Goal: Transaction & Acquisition: Book appointment/travel/reservation

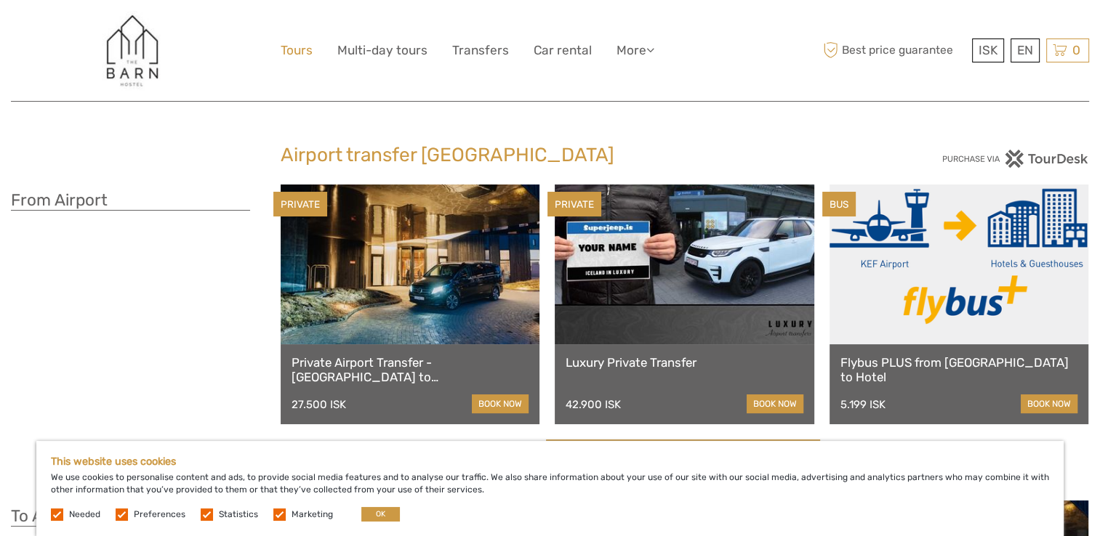
click at [300, 48] on link "Tours" at bounding box center [297, 50] width 32 height 21
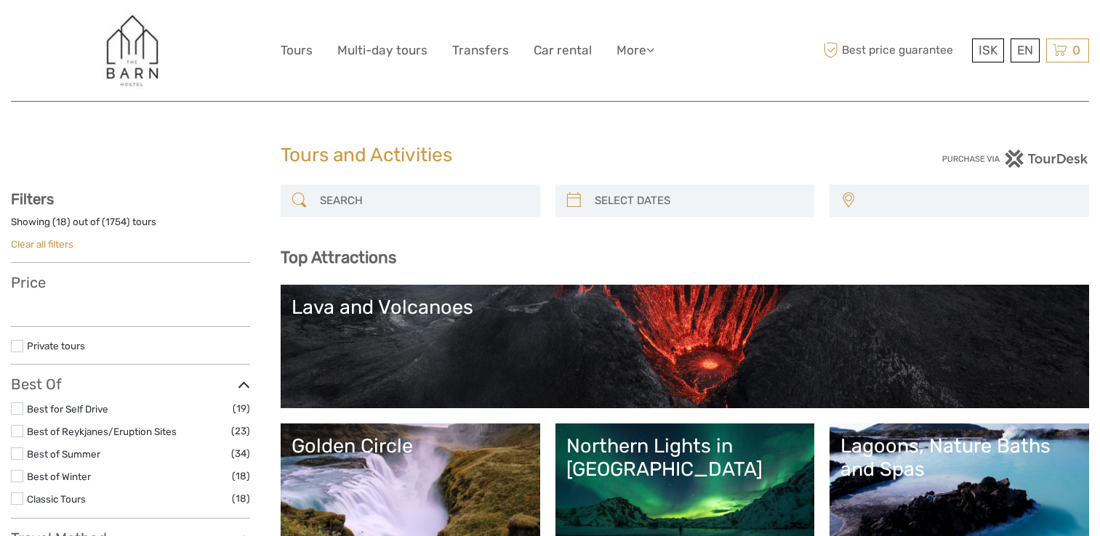
select select
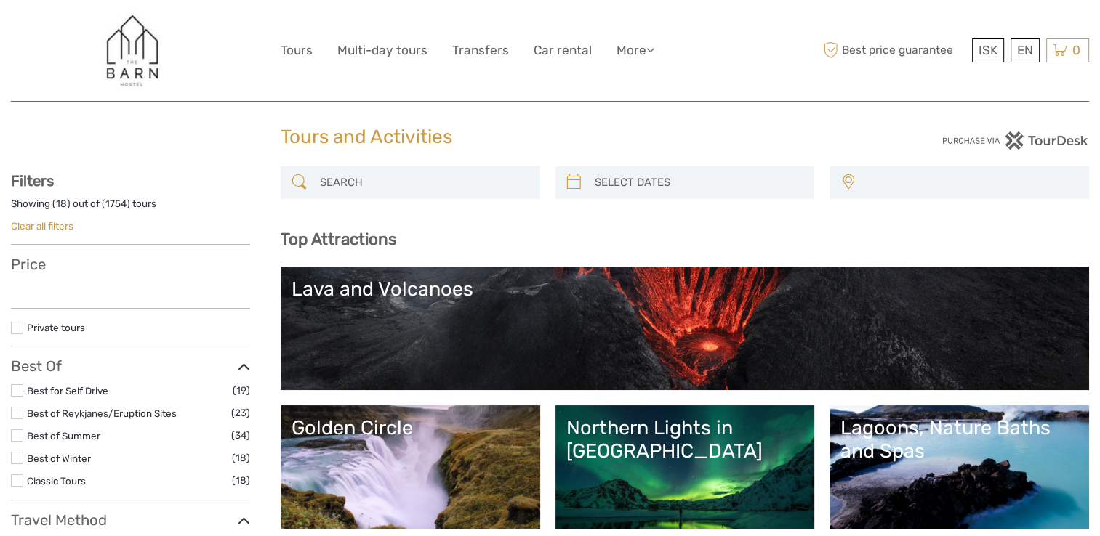
select select
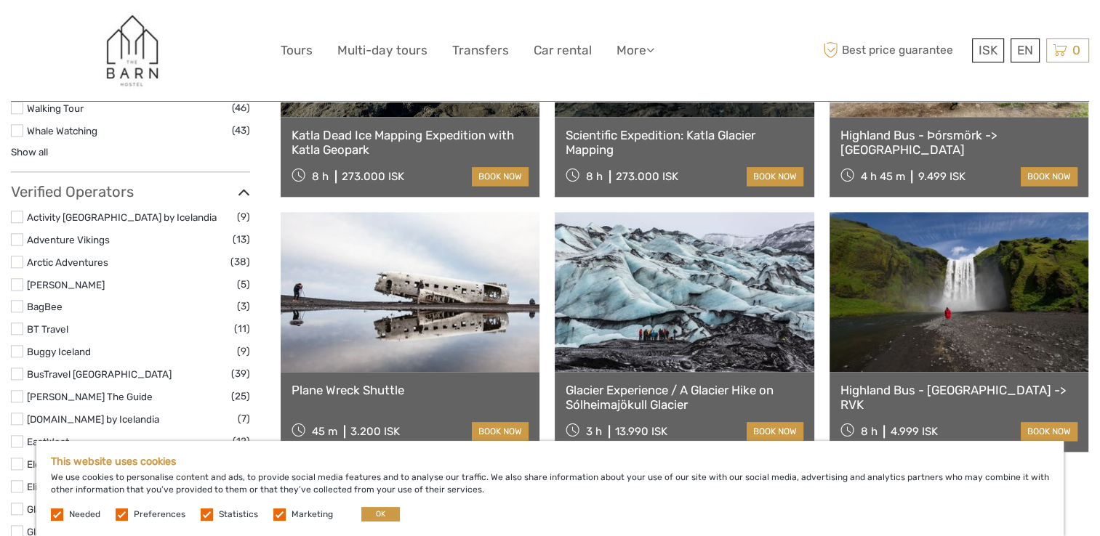
scroll to position [1672, 0]
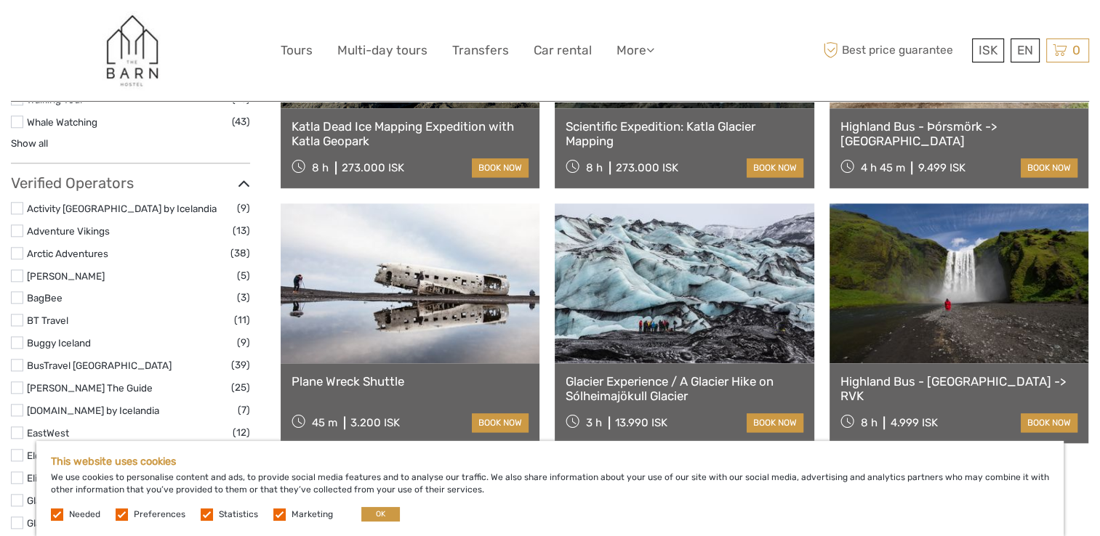
click at [967, 298] on link at bounding box center [958, 283] width 259 height 160
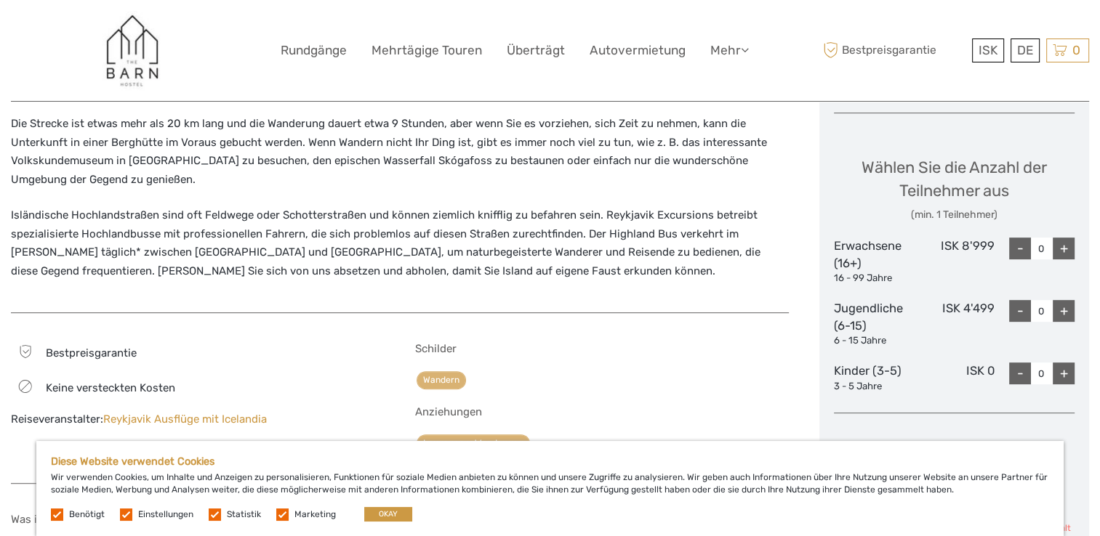
scroll to position [727, 0]
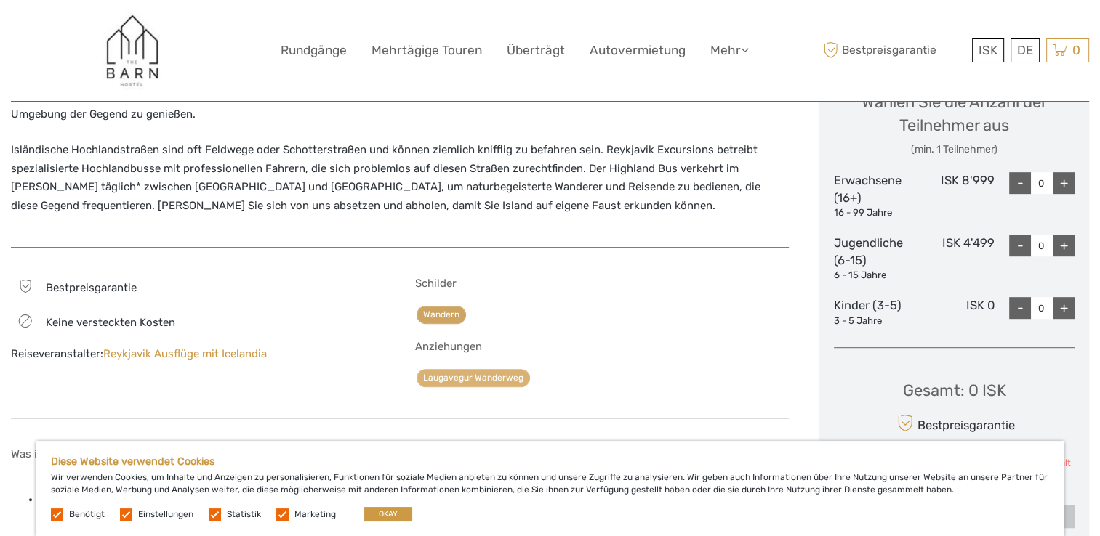
click at [447, 306] on link "Wandern" at bounding box center [440, 315] width 49 height 18
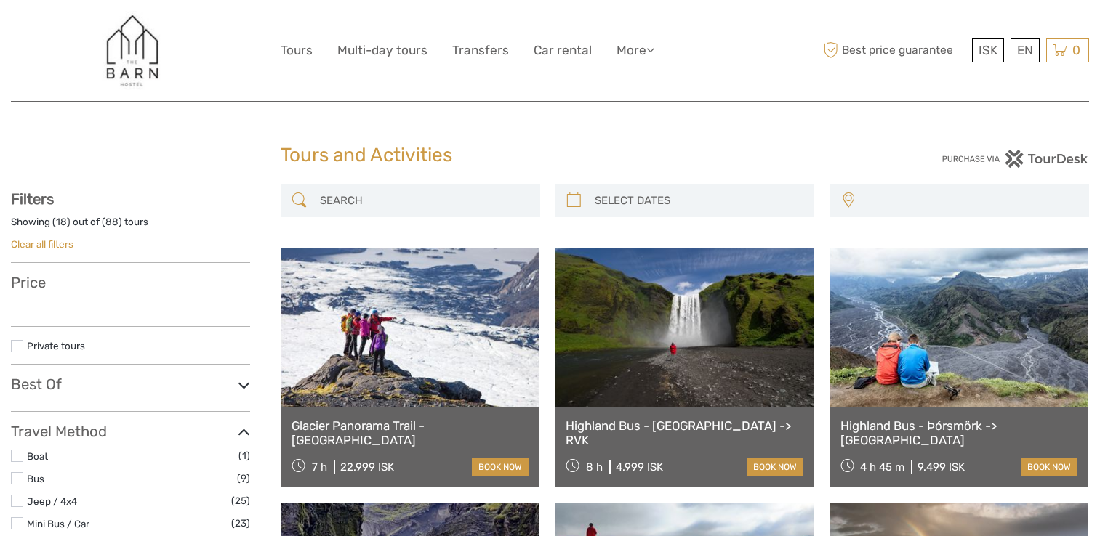
select select
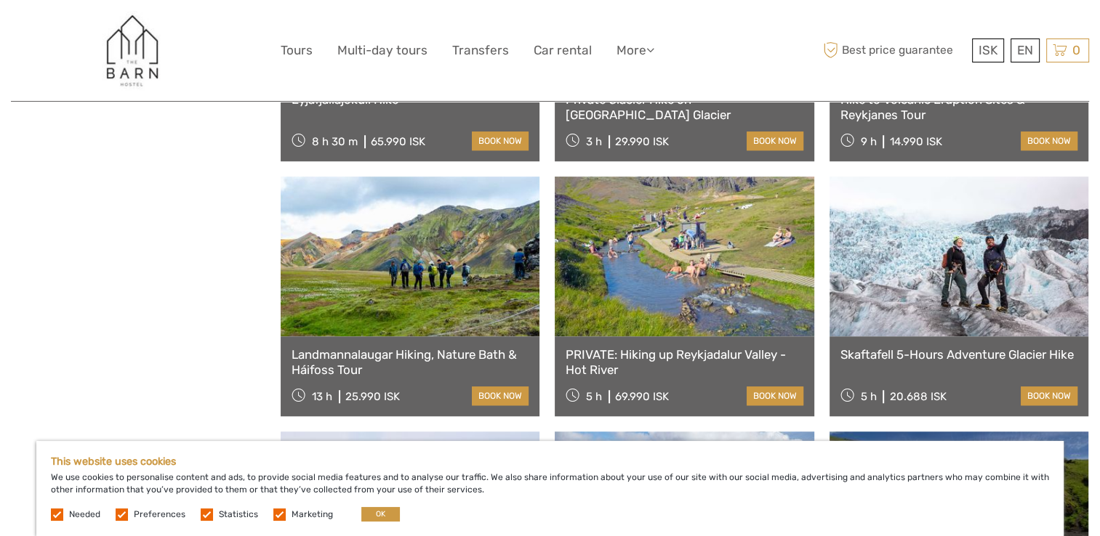
scroll to position [1090, 0]
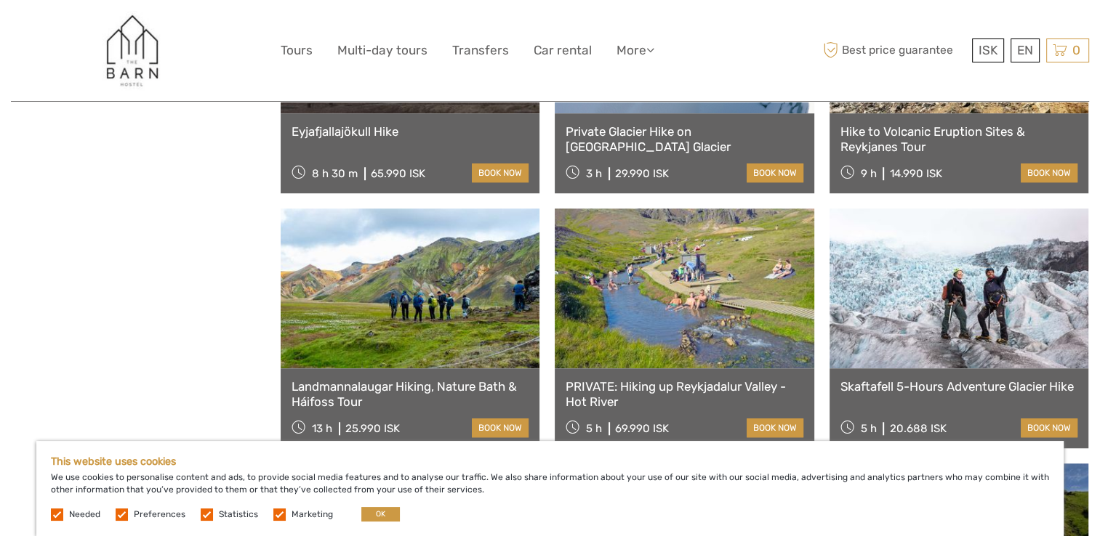
click at [695, 289] on link at bounding box center [684, 289] width 259 height 160
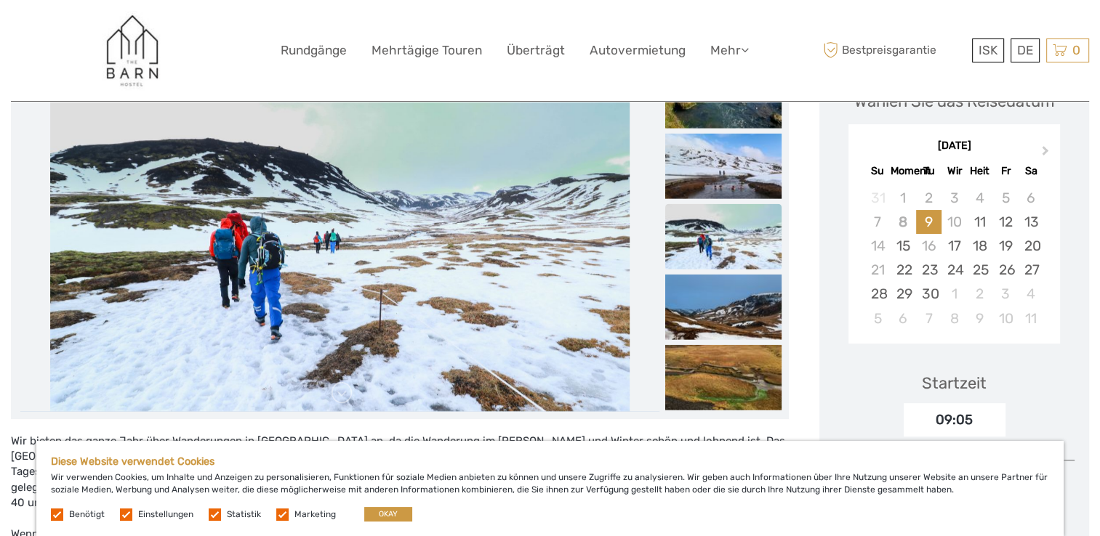
scroll to position [145, 0]
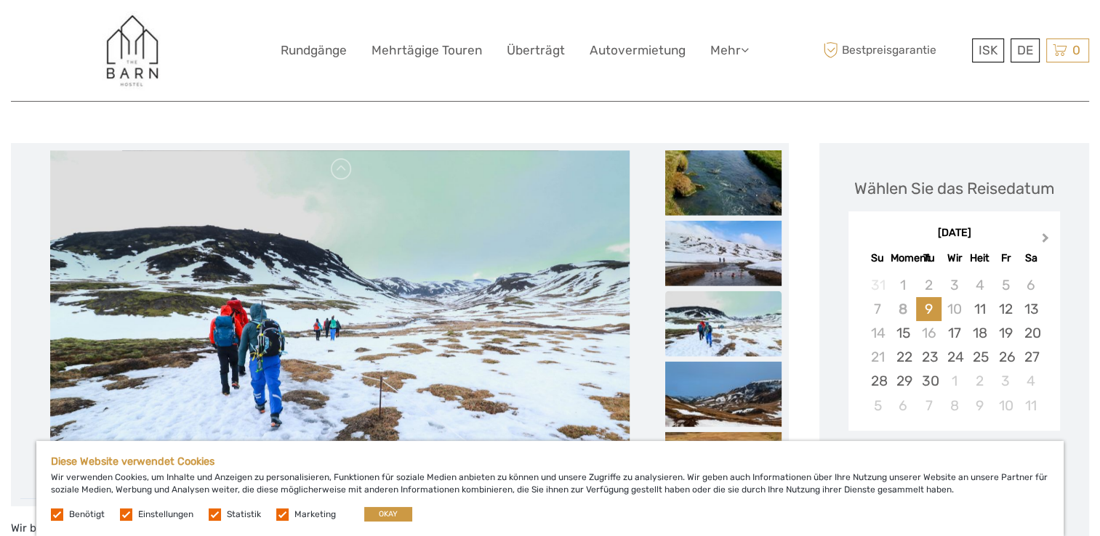
click at [1047, 238] on button "Next Month" at bounding box center [1046, 241] width 23 height 23
click at [1047, 239] on div "Oktober 2025" at bounding box center [953, 233] width 211 height 15
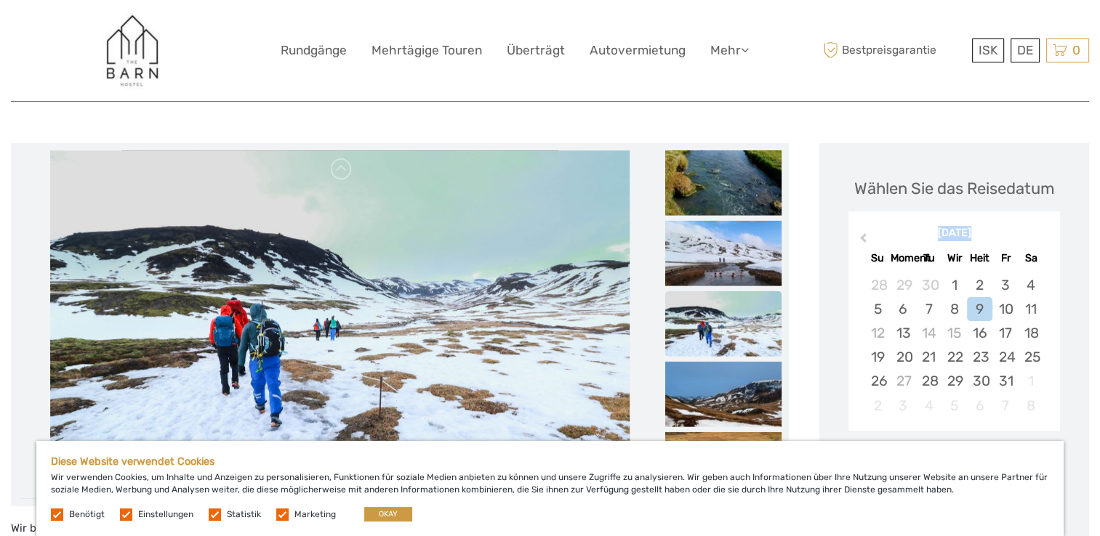
click at [1047, 239] on div "Oktober 2025" at bounding box center [953, 233] width 211 height 15
drag, startPoint x: 1047, startPoint y: 239, endPoint x: 1011, endPoint y: 232, distance: 36.3
click at [1011, 232] on div "Oktober 2025" at bounding box center [953, 233] width 211 height 15
click at [863, 235] on span "Previous Month" at bounding box center [863, 240] width 0 height 21
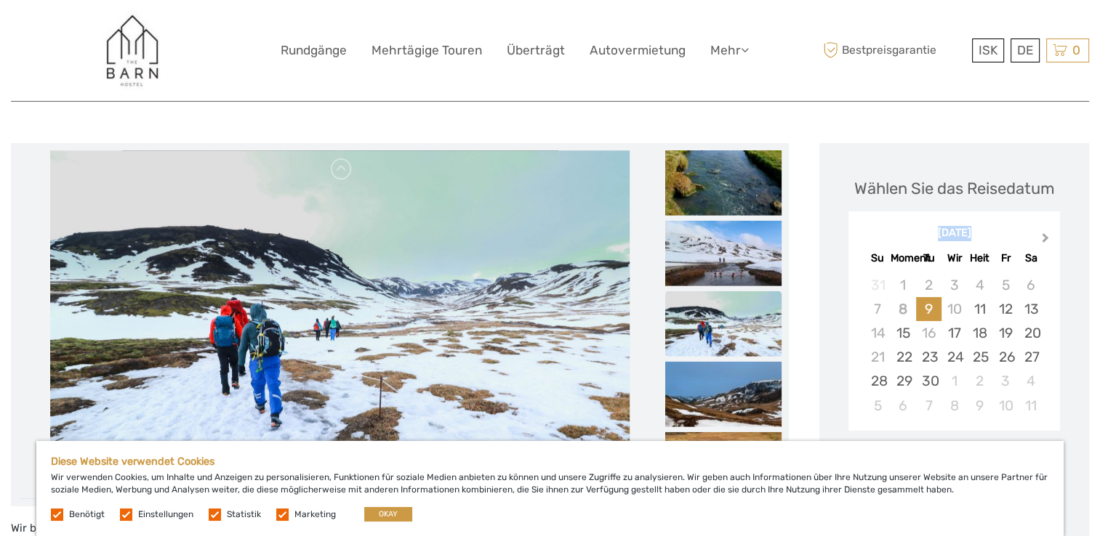
click at [1049, 237] on button "Next Month" at bounding box center [1046, 241] width 23 height 23
click at [1047, 237] on div "Oktober 2025" at bounding box center [953, 233] width 211 height 15
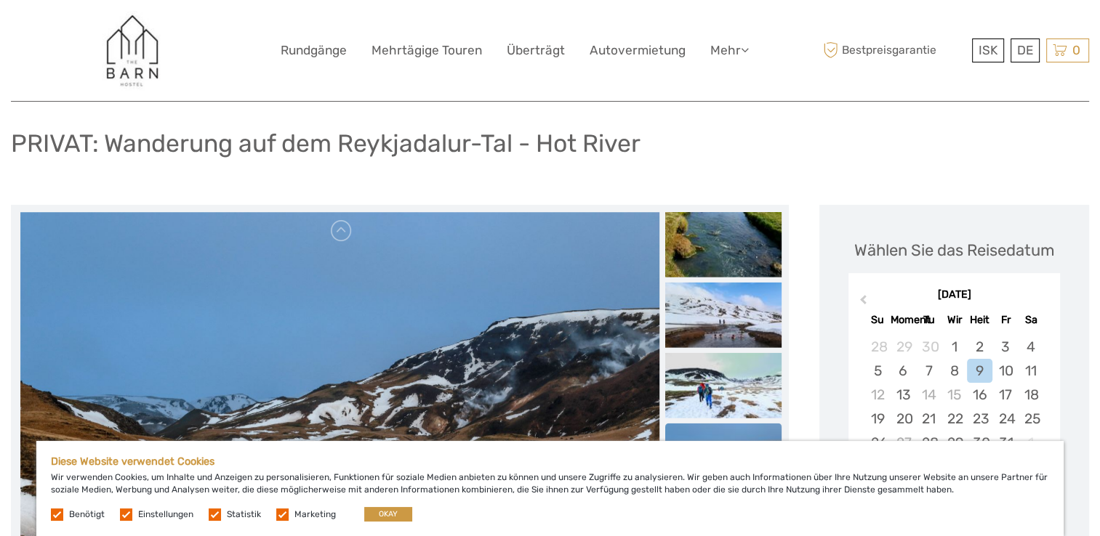
scroll to position [73, 0]
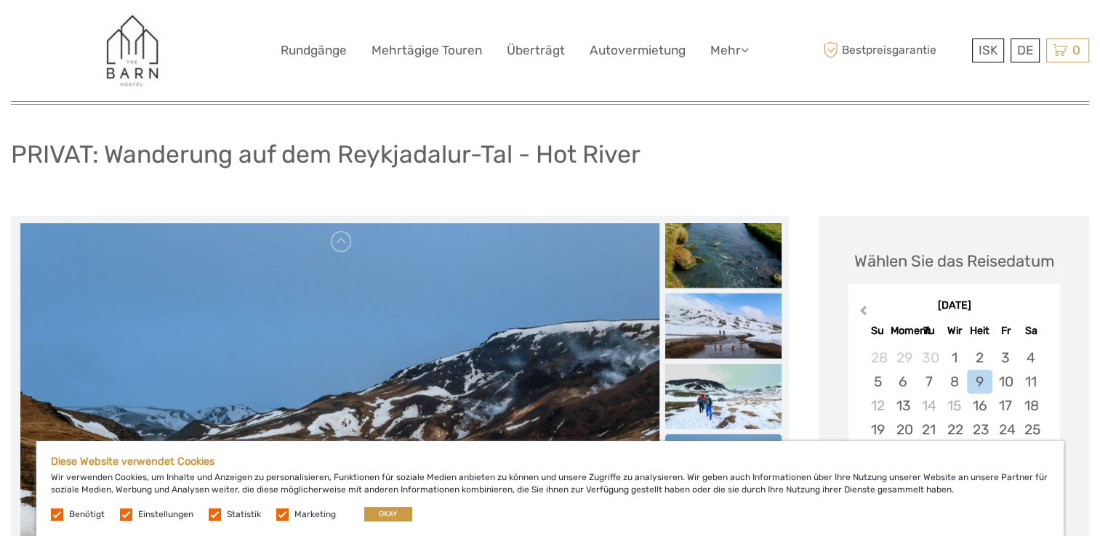
click at [871, 309] on button "Previous Month" at bounding box center [861, 313] width 23 height 23
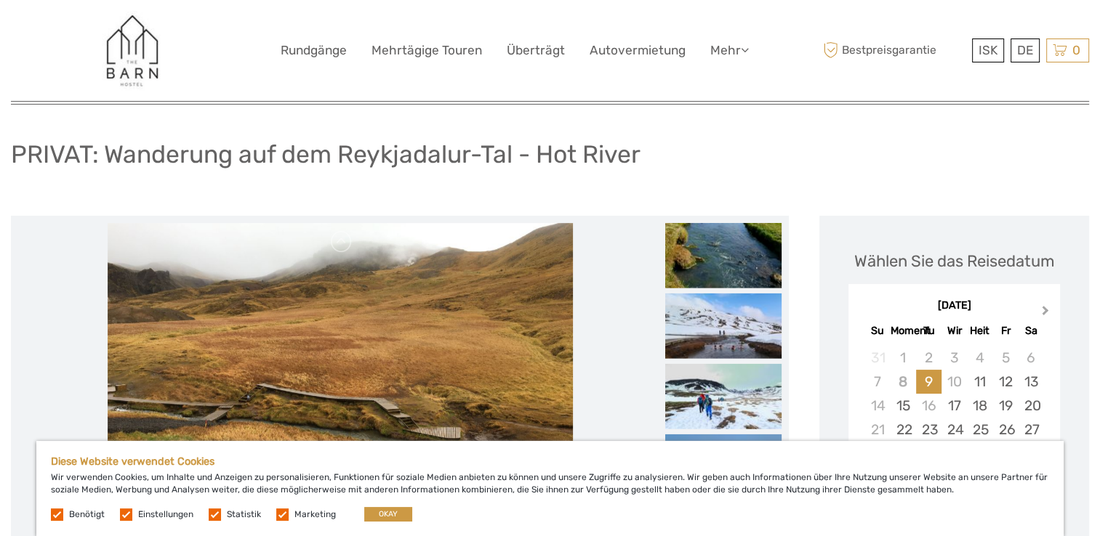
click at [1045, 311] on span "Next Month" at bounding box center [1045, 313] width 0 height 21
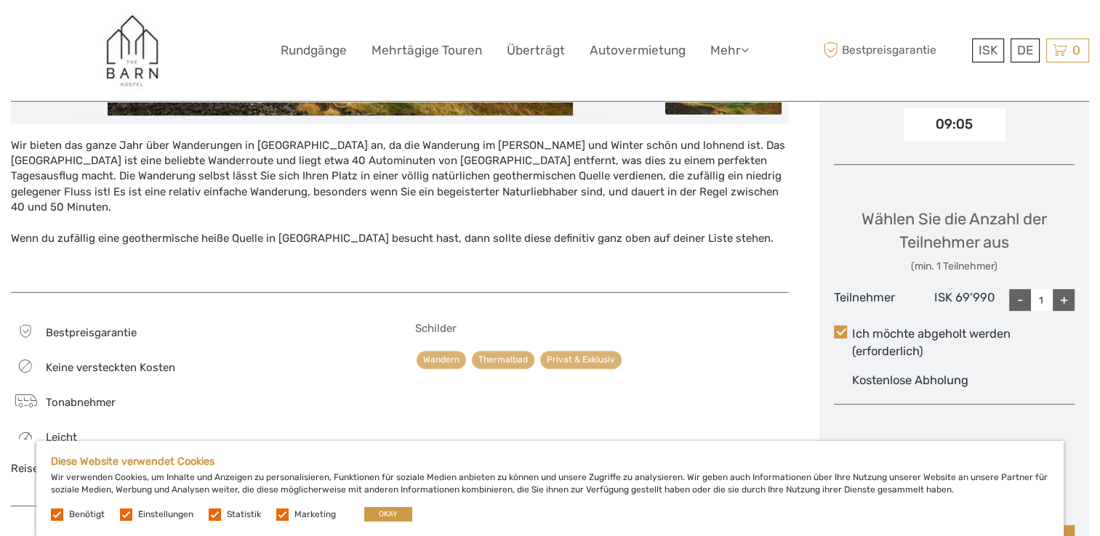
scroll to position [436, 0]
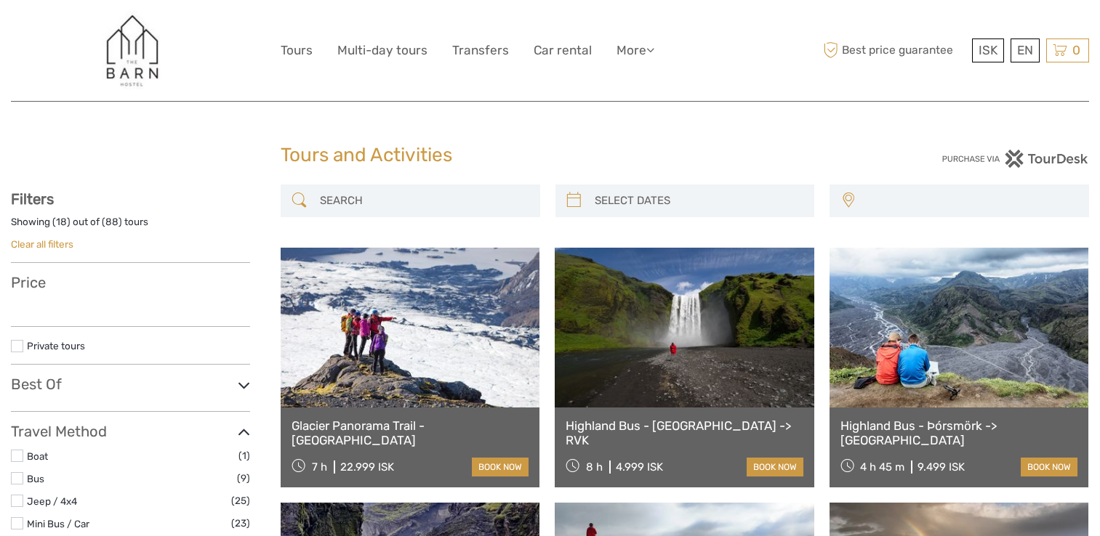
select select
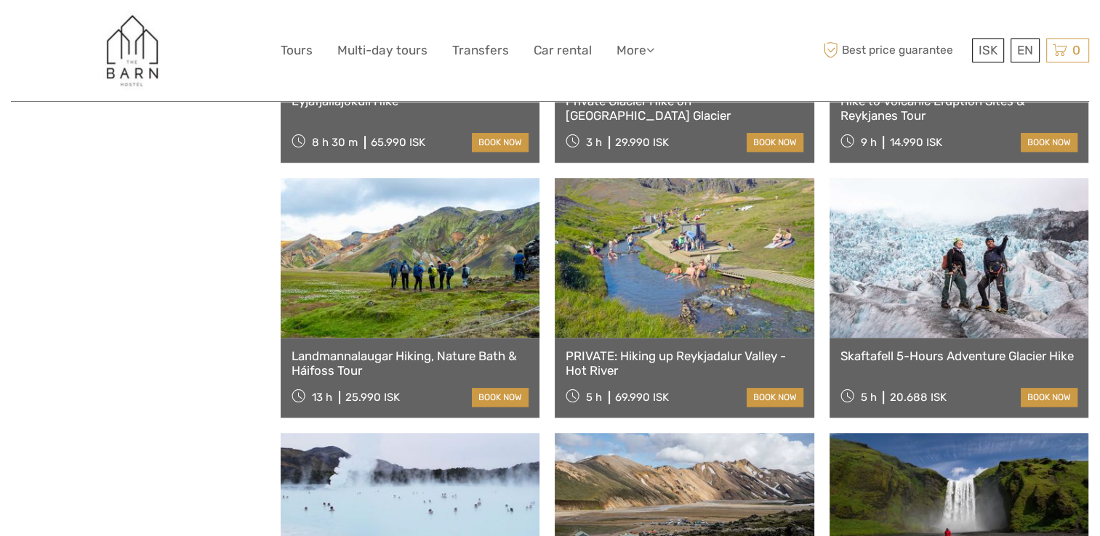
select select
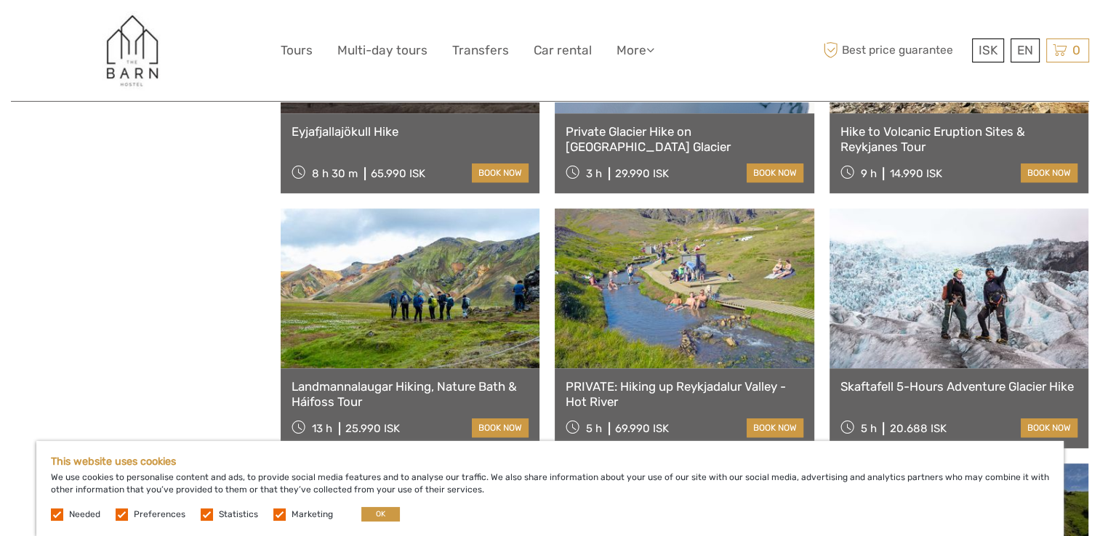
scroll to position [0, 0]
click at [414, 320] on link at bounding box center [410, 289] width 259 height 160
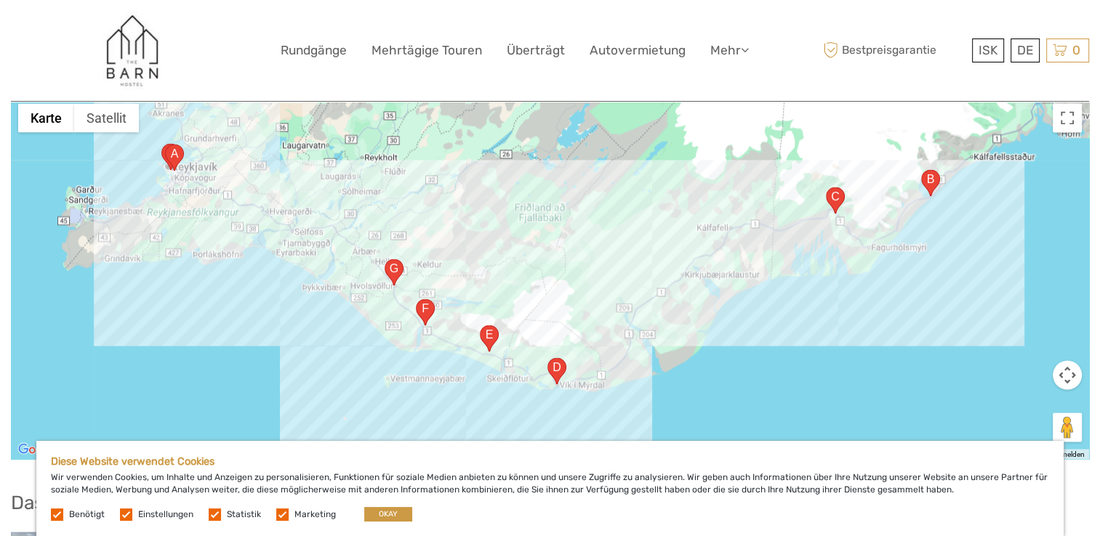
scroll to position [2326, 0]
click at [558, 357] on img "Sléttuvegur 4, 870 Vík, Insel" at bounding box center [556, 370] width 19 height 27
click at [788, 327] on div "Sléttuvegur 4, 870 Vík, Insel" at bounding box center [550, 276] width 1078 height 363
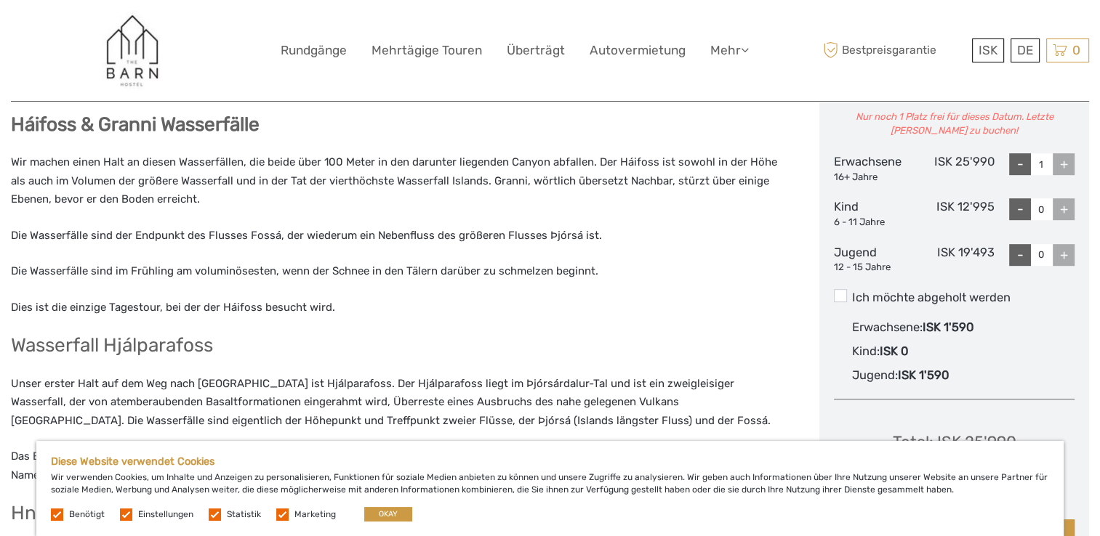
scroll to position [581, 0]
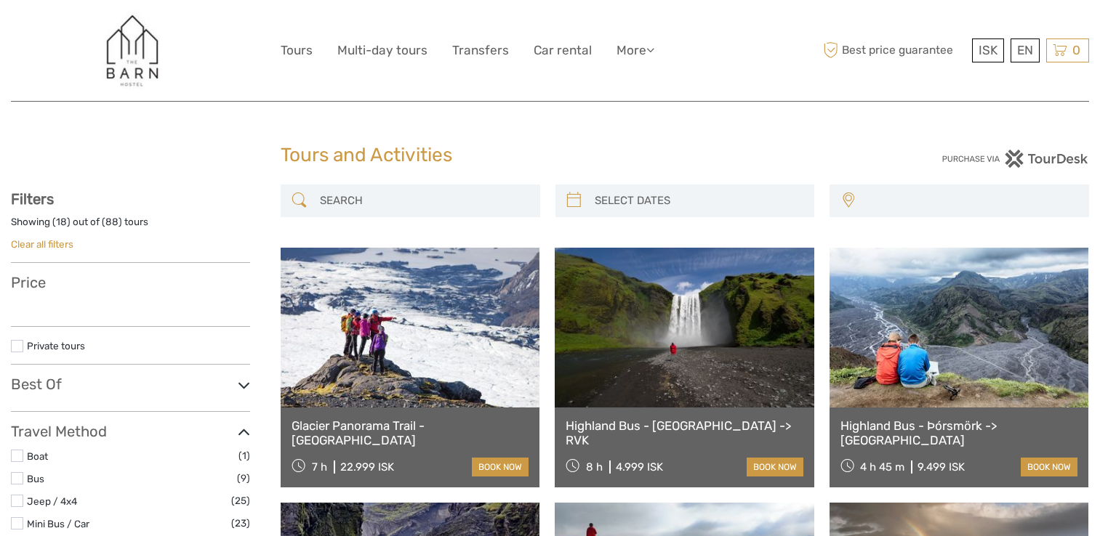
select select
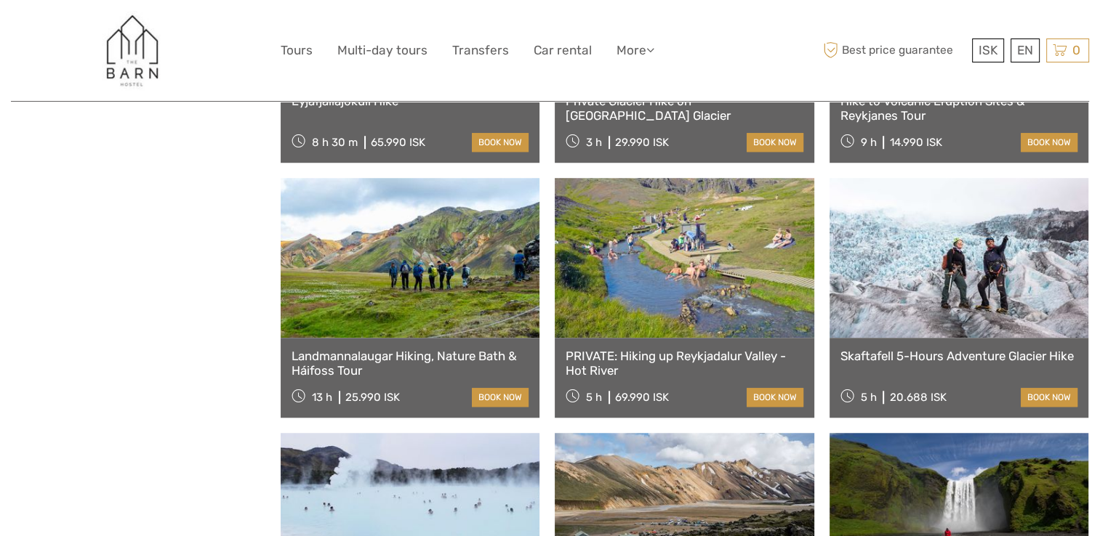
select select
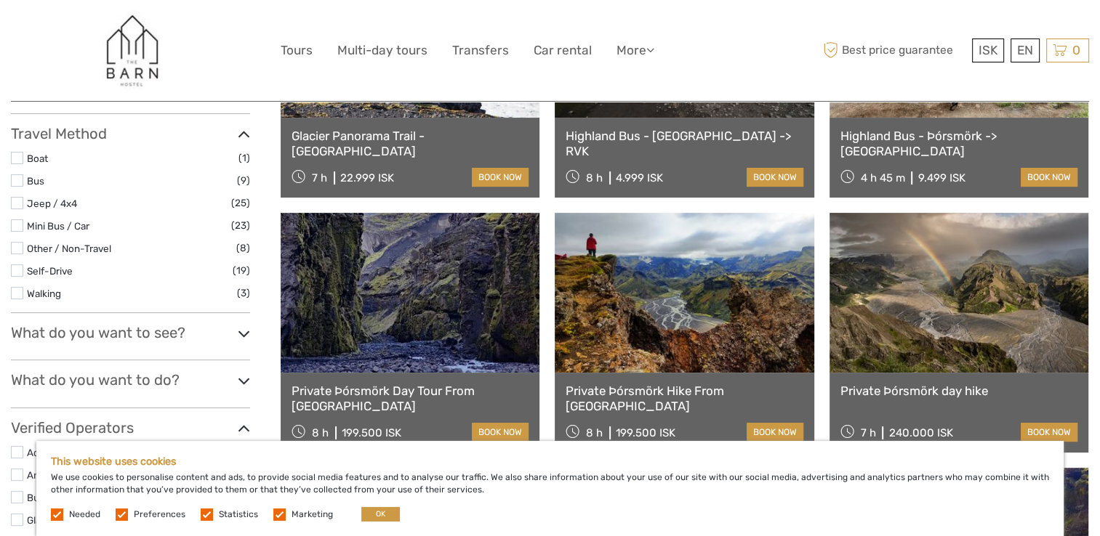
scroll to position [363, 0]
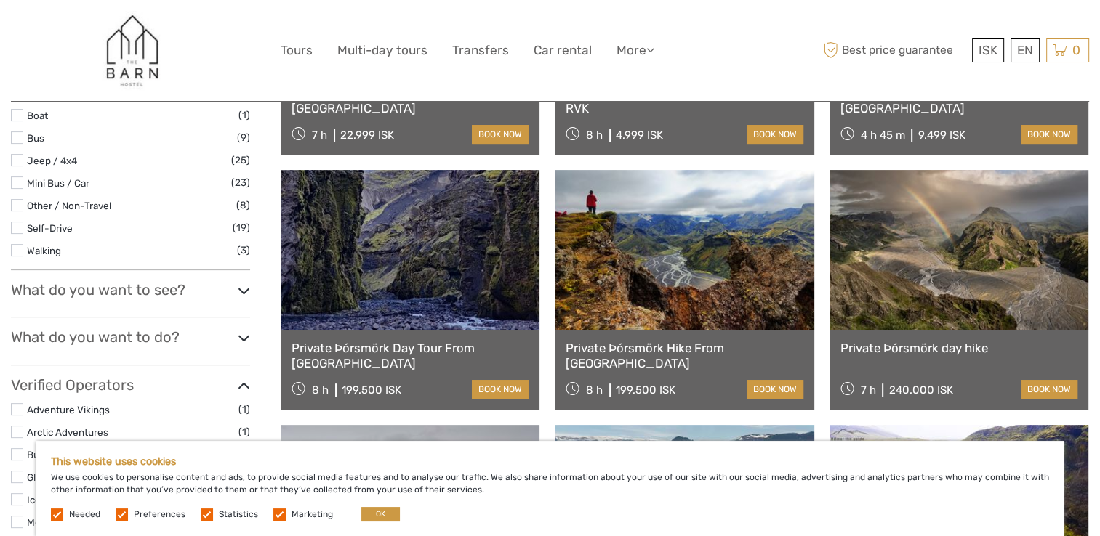
click at [387, 262] on link at bounding box center [410, 250] width 259 height 160
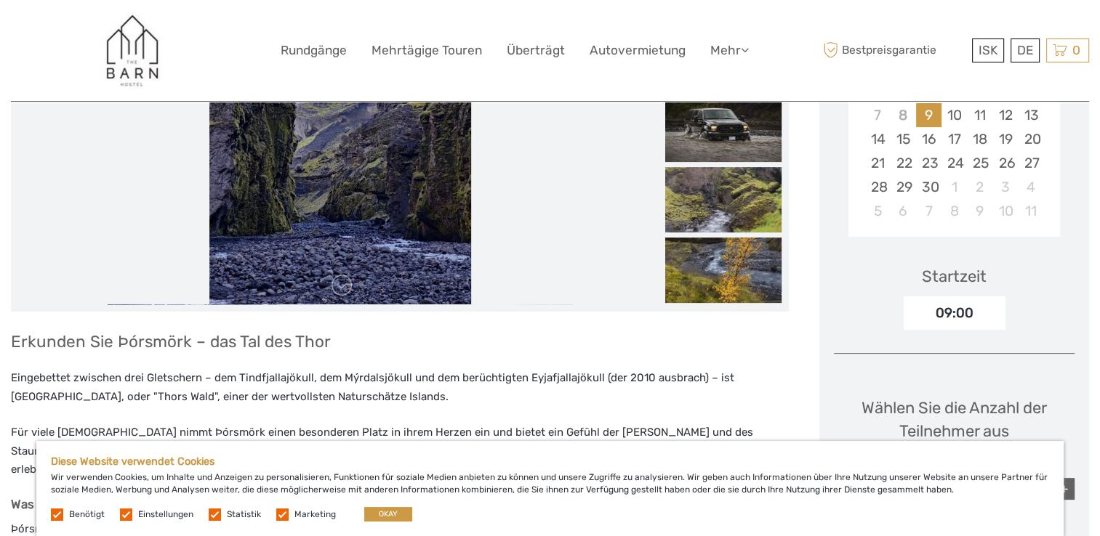
scroll to position [363, 0]
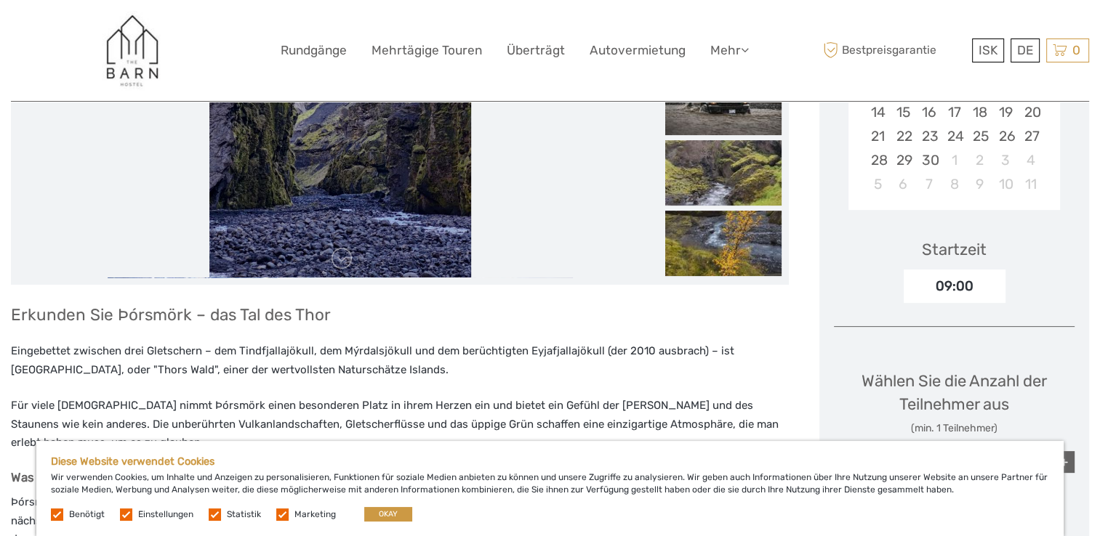
click at [355, 264] on img at bounding box center [340, 103] width 262 height 349
drag, startPoint x: 340, startPoint y: 257, endPoint x: 371, endPoint y: 196, distance: 67.6
click at [371, 196] on div at bounding box center [339, 103] width 643 height 349
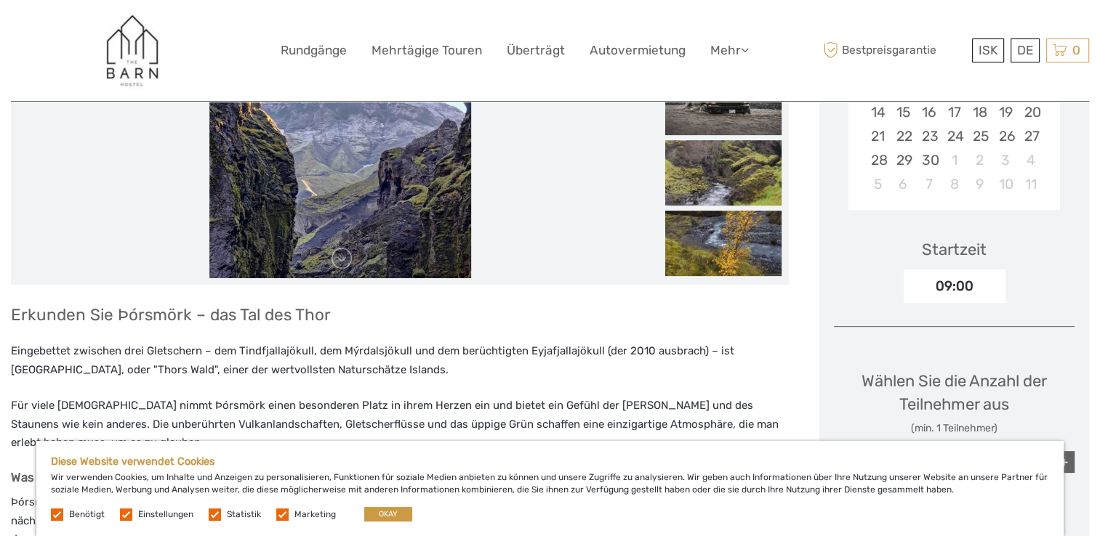
drag, startPoint x: 398, startPoint y: 214, endPoint x: 363, endPoint y: 347, distance: 138.2
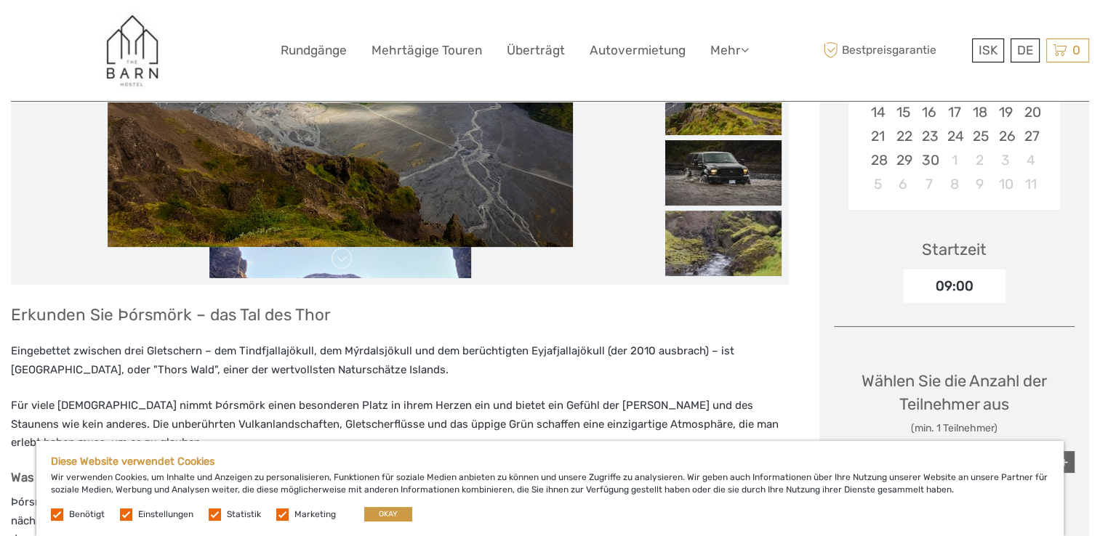
drag, startPoint x: 445, startPoint y: 190, endPoint x: 533, endPoint y: 129, distance: 107.7
click at [533, 129] on img at bounding box center [340, 72] width 465 height 349
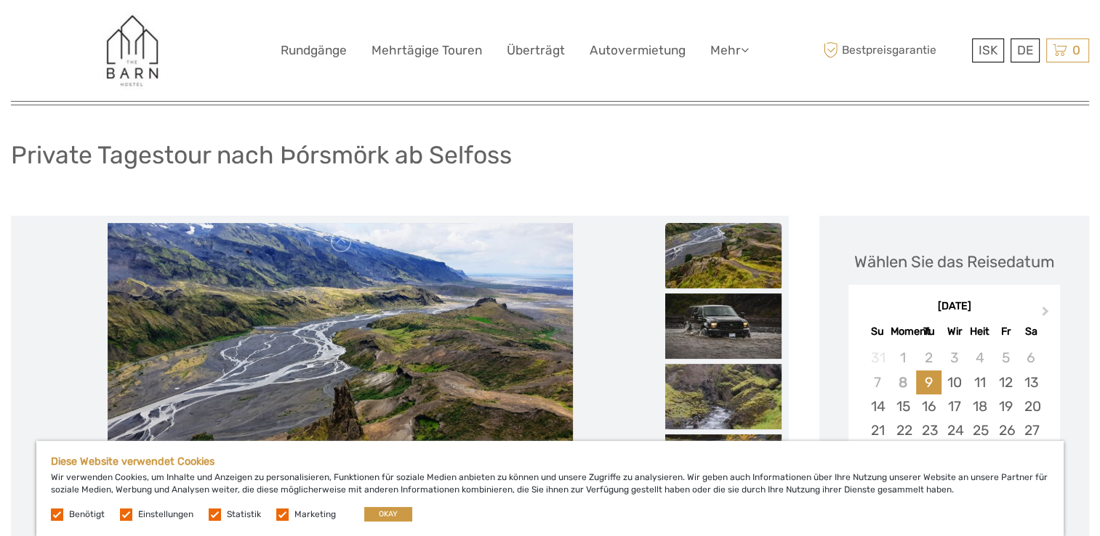
scroll to position [218, 0]
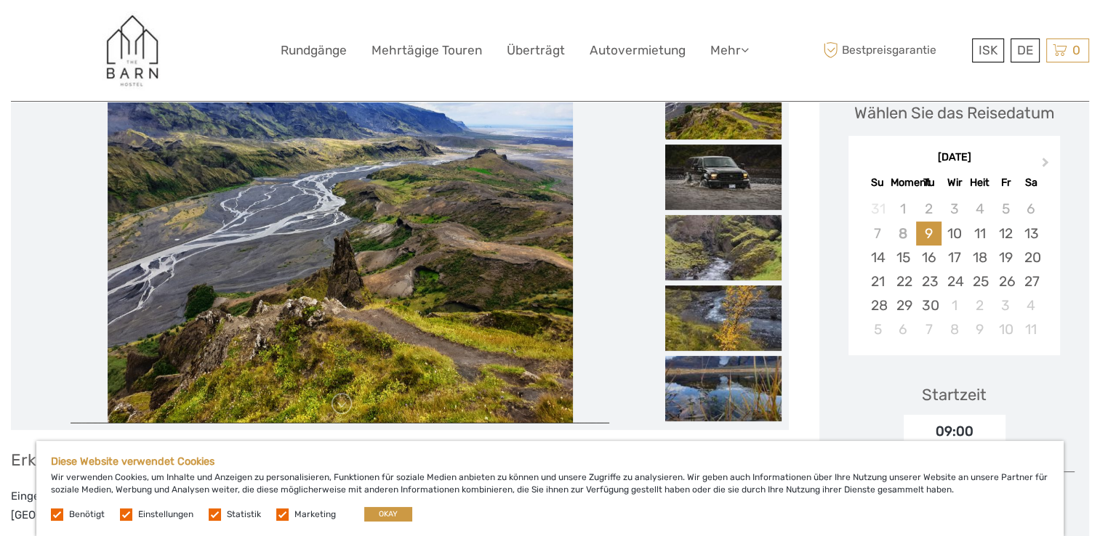
drag, startPoint x: 342, startPoint y: 196, endPoint x: 238, endPoint y: 218, distance: 105.6
click at [238, 219] on img at bounding box center [340, 248] width 465 height 349
drag, startPoint x: 285, startPoint y: 208, endPoint x: 204, endPoint y: 196, distance: 81.6
click at [204, 196] on img at bounding box center [340, 248] width 465 height 349
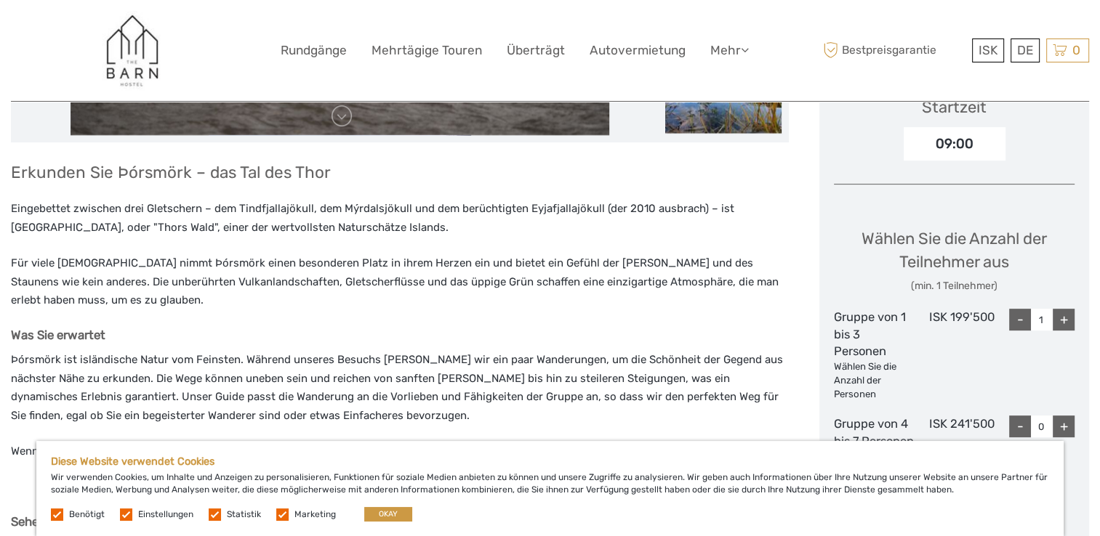
scroll to position [509, 0]
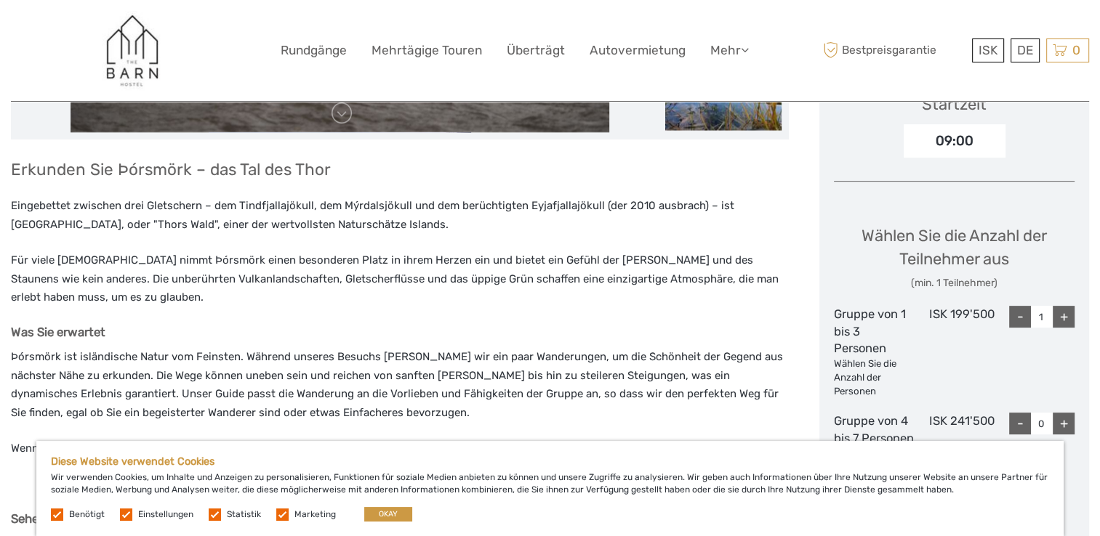
click at [15, 169] on h3 "Erkunden Sie Þórsmörk – das Tal des Thor" at bounding box center [400, 170] width 778 height 20
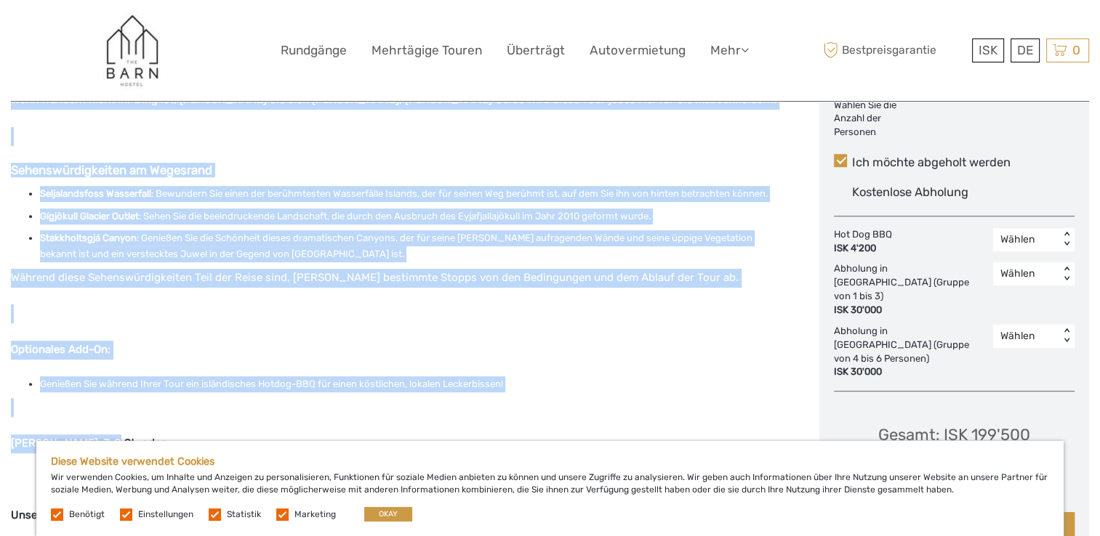
scroll to position [872, 0]
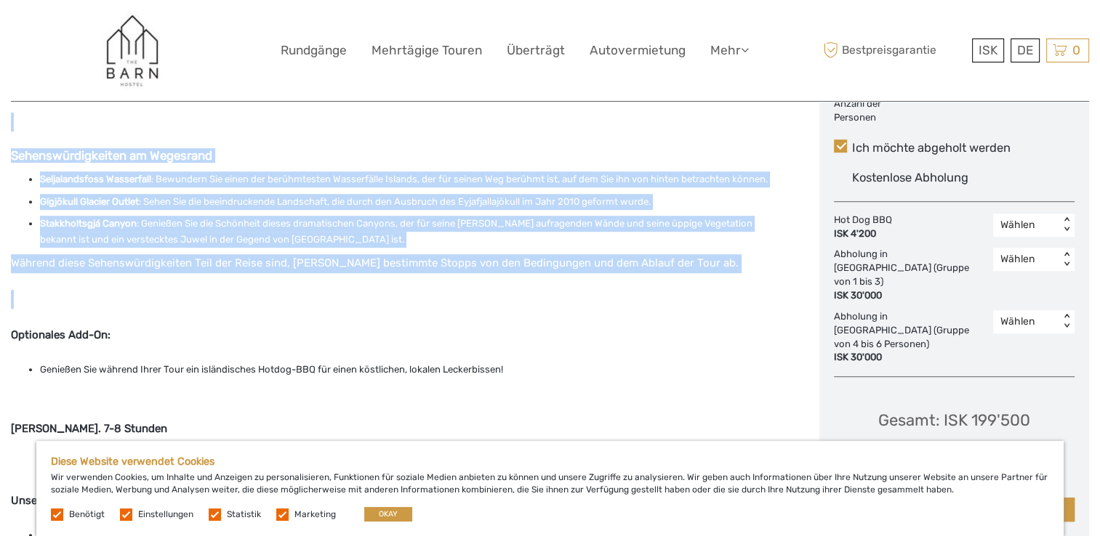
drag, startPoint x: 12, startPoint y: 169, endPoint x: 697, endPoint y: 289, distance: 695.1
click at [697, 289] on div "Erkunden Sie Þórsmörk – das Tal des Thor Eingebettet zwischen drei Gletschern –…" at bounding box center [400, 255] width 778 height 928
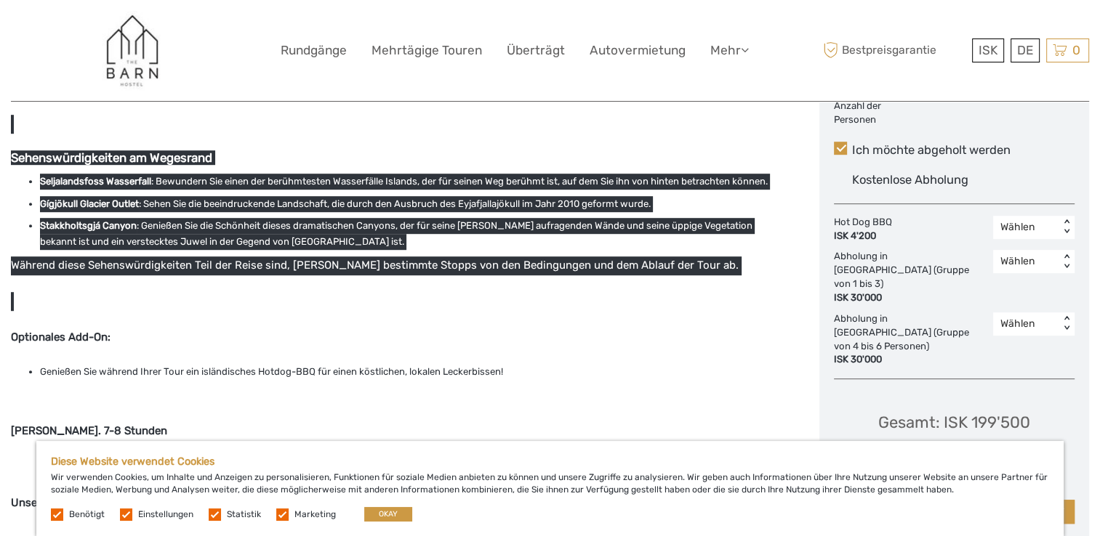
scroll to position [871, 0]
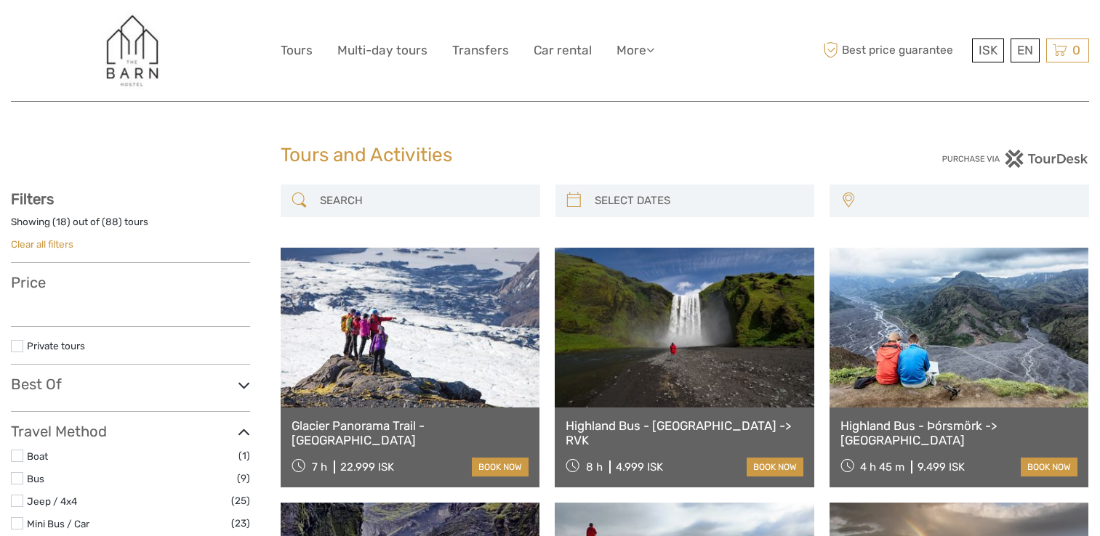
select select
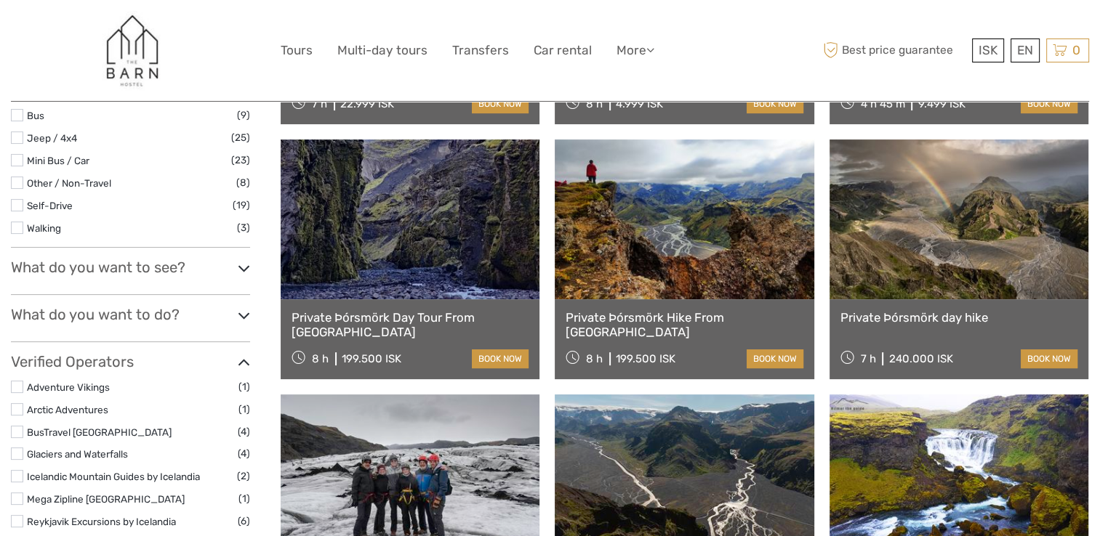
select select
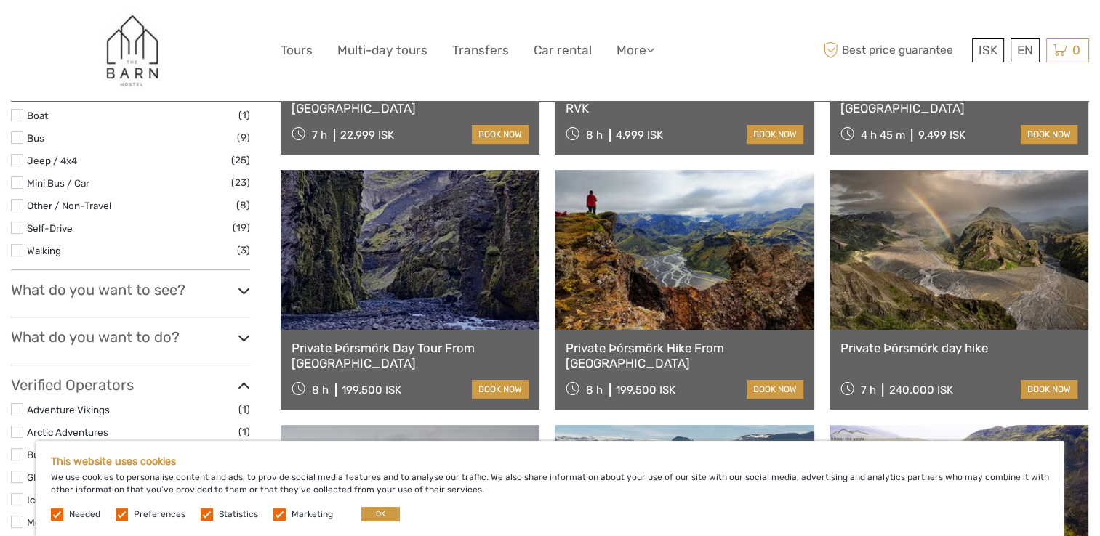
scroll to position [0, 0]
